Goal: Transaction & Acquisition: Download file/media

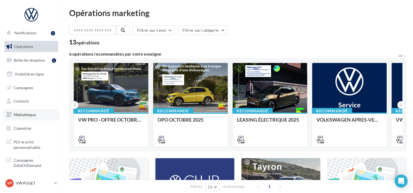
click at [46, 114] on link "Médiathèque" at bounding box center [31, 114] width 56 height 11
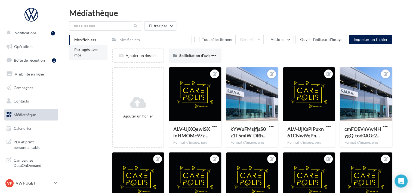
click at [96, 57] on li "Partagés avec moi" at bounding box center [88, 52] width 38 height 15
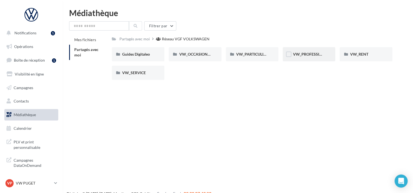
click at [309, 51] on div "VW_PROFESSIONNELS" at bounding box center [309, 54] width 53 height 14
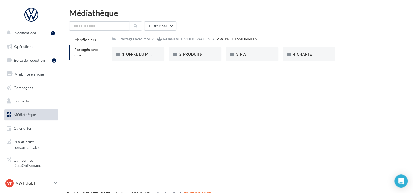
click at [198, 44] on div "Partagés avec moi Réseau VGF VOLKSWAGEN VW_PROFESSIONNELS Rs Partagé par Réseau…" at bounding box center [252, 50] width 281 height 31
click at [202, 51] on div "2_PRODUITS" at bounding box center [195, 54] width 53 height 14
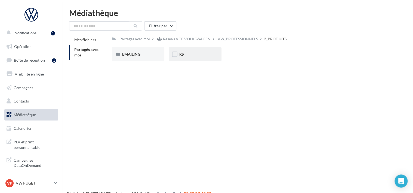
click at [202, 51] on div "RS" at bounding box center [195, 54] width 53 height 14
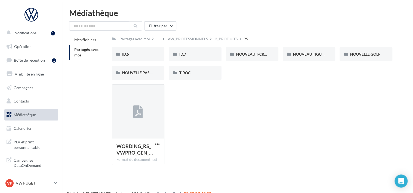
click at [159, 61] on div "ID.5" at bounding box center [138, 54] width 53 height 14
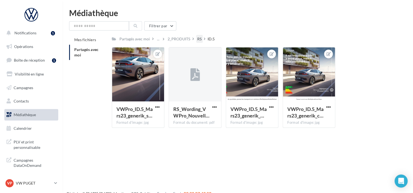
click at [199, 36] on div "RS" at bounding box center [199, 39] width 7 height 8
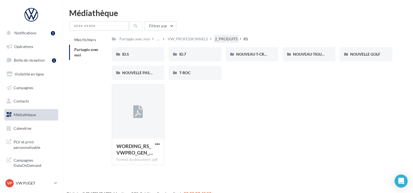
click at [229, 37] on div "2_PRODUITS" at bounding box center [226, 38] width 23 height 5
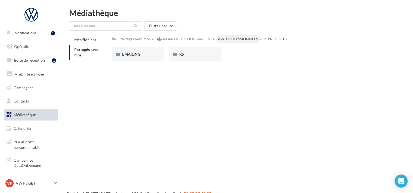
click at [222, 37] on div "VW_PROFESSIONNELS" at bounding box center [238, 38] width 40 height 5
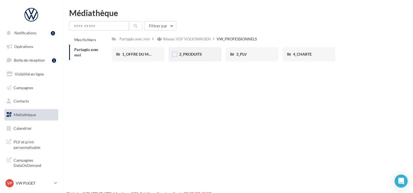
click at [193, 57] on div "2_PRODUITS" at bounding box center [195, 54] width 53 height 14
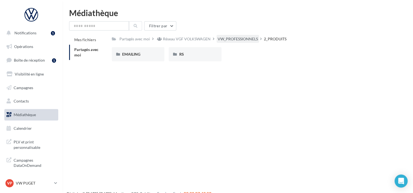
click at [229, 38] on div "VW_PROFESSIONNELS" at bounding box center [238, 38] width 40 height 5
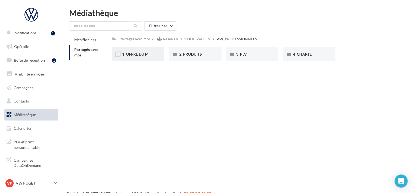
click at [159, 54] on div "1_OFFRE DU MOIS" at bounding box center [138, 54] width 53 height 14
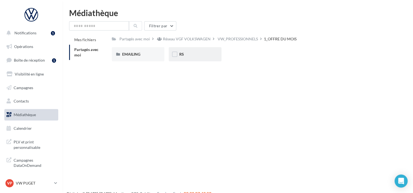
click at [186, 53] on div "RS" at bounding box center [195, 53] width 32 height 5
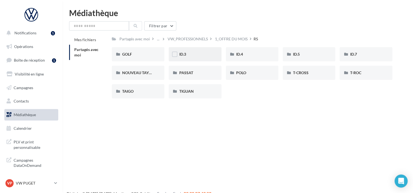
click at [205, 54] on div "ID.3" at bounding box center [195, 53] width 32 height 5
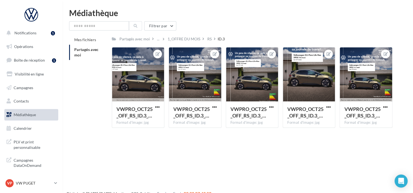
click at [101, 45] on li "Partagés avec moi" at bounding box center [88, 52] width 38 height 15
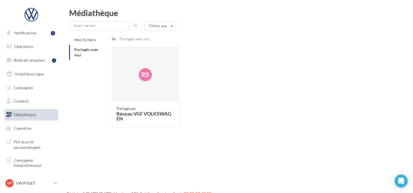
click at [72, 57] on li "Partagés avec moi" at bounding box center [88, 52] width 38 height 15
click at [147, 62] on div "Rs" at bounding box center [145, 74] width 66 height 54
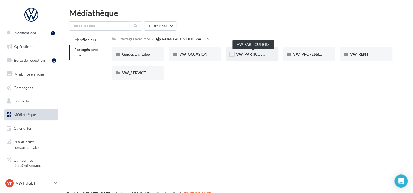
click at [245, 56] on span "VW_PARTICULIERS" at bounding box center [253, 54] width 34 height 5
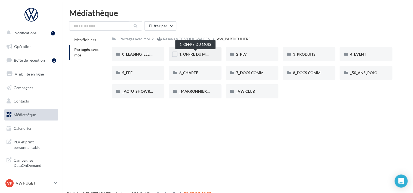
click at [199, 55] on span "1_OFFRE DU MOIS" at bounding box center [195, 54] width 33 height 5
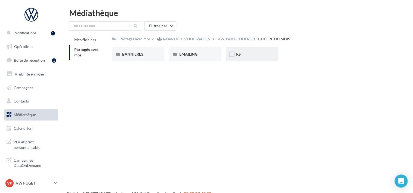
click at [245, 53] on div "RS" at bounding box center [252, 53] width 32 height 5
click at [191, 58] on div "SANS PO" at bounding box center [195, 54] width 53 height 14
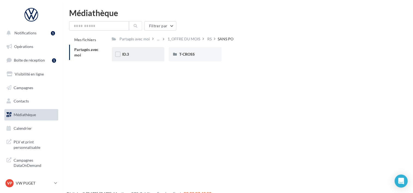
click at [142, 57] on div "ID.3" at bounding box center [138, 53] width 32 height 5
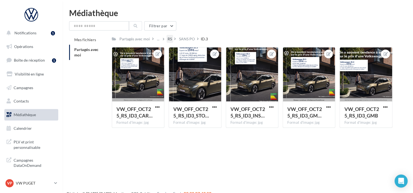
click at [169, 38] on div "RS" at bounding box center [170, 38] width 4 height 5
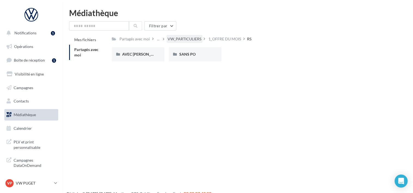
click at [189, 40] on div "VW_PARTICULIERS" at bounding box center [185, 38] width 34 height 5
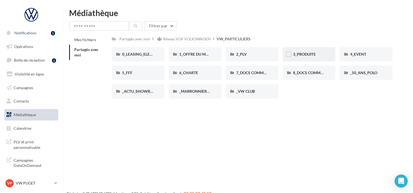
click at [307, 57] on div "3_PRODUITS" at bounding box center [309, 53] width 32 height 5
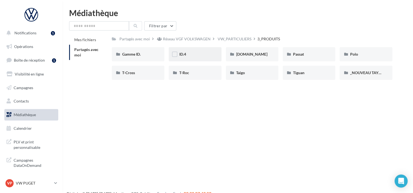
click at [210, 52] on div "ID.4" at bounding box center [195, 53] width 32 height 5
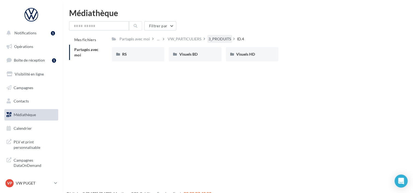
click at [212, 40] on div "3_PRODUITS" at bounding box center [219, 38] width 23 height 5
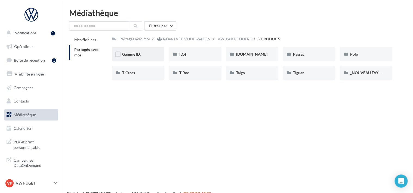
click at [141, 58] on div "Gamme ID." at bounding box center [138, 54] width 53 height 14
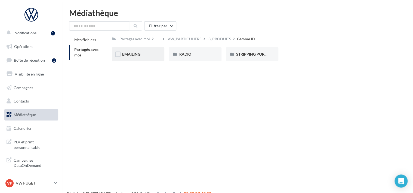
click at [153, 53] on div "EMAILING" at bounding box center [138, 53] width 32 height 5
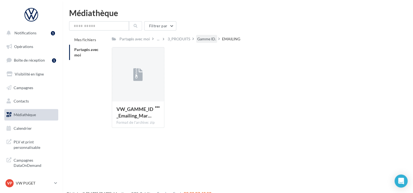
click at [203, 38] on div "Gamme ID." at bounding box center [206, 38] width 19 height 5
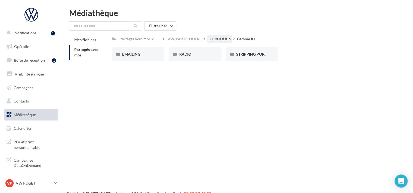
click at [208, 38] on div "3_PRODUITS" at bounding box center [219, 38] width 23 height 5
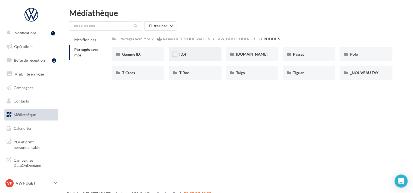
click at [205, 57] on div "ID.4" at bounding box center [195, 53] width 32 height 5
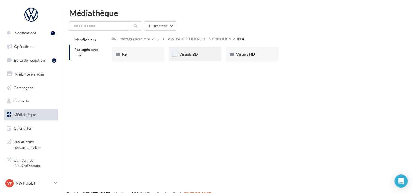
click at [201, 52] on div "Visuels BD" at bounding box center [195, 53] width 32 height 5
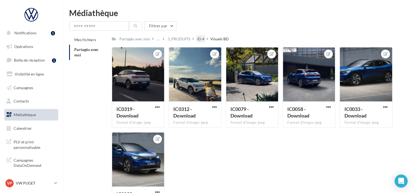
click at [201, 42] on div "ID.4" at bounding box center [200, 39] width 9 height 8
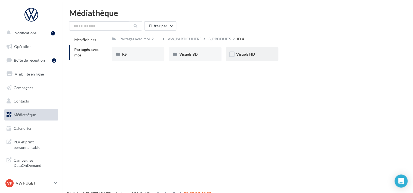
click at [256, 56] on div "Visuels HD" at bounding box center [252, 53] width 32 height 5
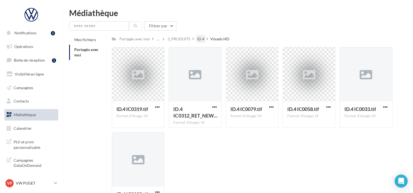
click at [201, 37] on div "ID.4" at bounding box center [200, 38] width 7 height 5
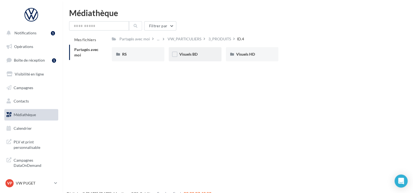
click at [207, 53] on div "Visuels BD" at bounding box center [195, 53] width 32 height 5
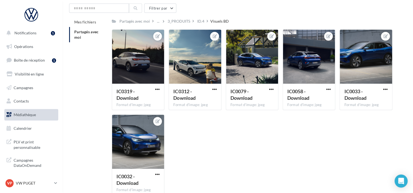
scroll to position [27, 0]
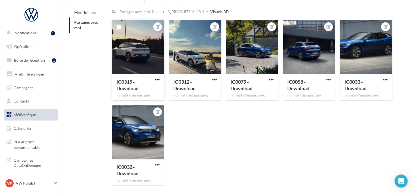
click at [159, 79] on span "button" at bounding box center [157, 79] width 5 height 5
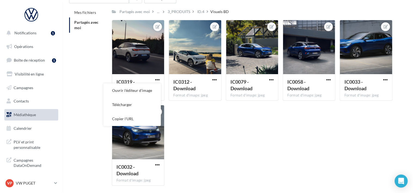
drag, startPoint x: 155, startPoint y: 92, endPoint x: 165, endPoint y: 112, distance: 22.2
click at [165, 112] on div "IC0319 - Download Format d'image: jpeg Ouvrir l'éditeur d'image Télécharger Cop…" at bounding box center [254, 105] width 285 height 170
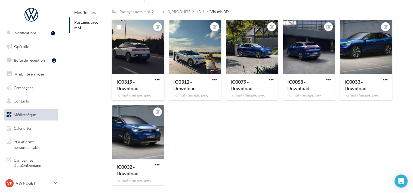
click at [156, 82] on span "button" at bounding box center [157, 79] width 5 height 5
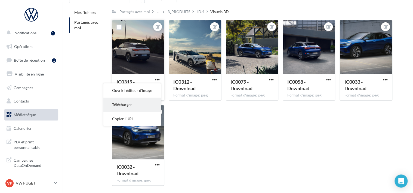
click at [148, 103] on button "Télécharger" at bounding box center [131, 104] width 57 height 14
